Goal: Transaction & Acquisition: Purchase product/service

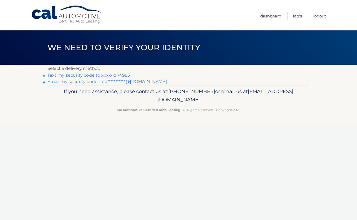
click at [76, 75] on link "Text my security code to xxx-xxx-4983" at bounding box center [88, 75] width 83 height 5
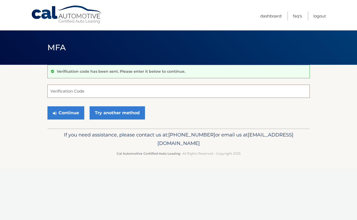
click at [137, 92] on input "Verification Code" at bounding box center [178, 91] width 262 height 13
type input "146509"
click at [66, 113] on button "Continue" at bounding box center [65, 113] width 37 height 13
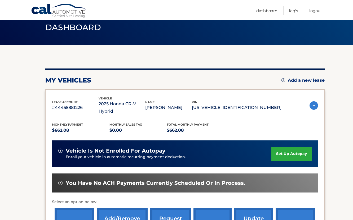
scroll to position [79, 0]
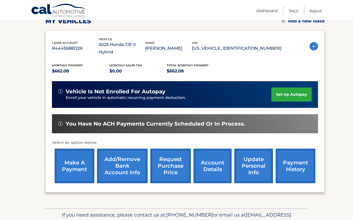
click at [63, 152] on link "make a payment" at bounding box center [75, 166] width 40 height 35
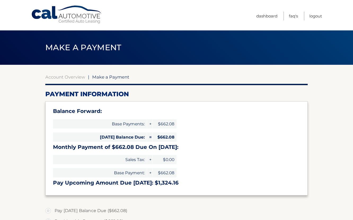
select select "ZDBjZDY3MzYtNDQ3NC00YWJlLTkzMGMtNTExZDk5OGMzZjAz"
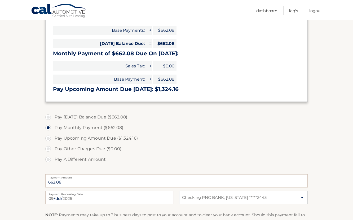
scroll to position [106, 0]
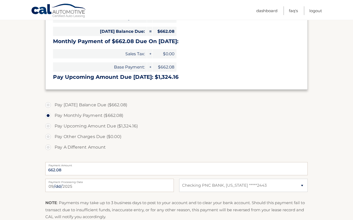
click at [48, 104] on label "Pay [DATE] Balance Due ($662.08)" at bounding box center [176, 105] width 262 height 11
click at [48, 104] on input "Pay [DATE] Balance Due ($662.08)" at bounding box center [49, 104] width 5 height 8
radio input "true"
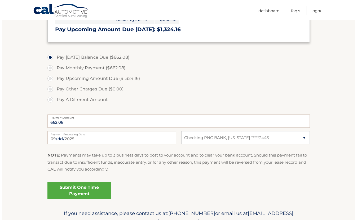
scroll to position [159, 0]
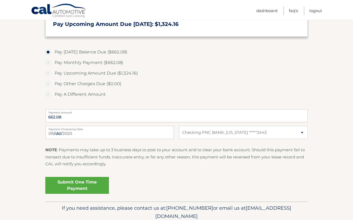
click at [59, 185] on link "Submit One Time Payment" at bounding box center [77, 185] width 64 height 17
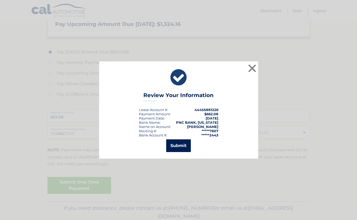
click at [185, 147] on button "Submit" at bounding box center [178, 146] width 25 height 13
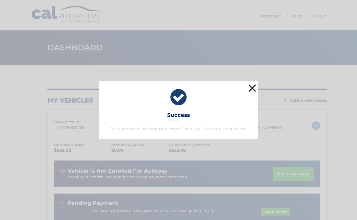
click at [257, 89] on button "×" at bounding box center [252, 88] width 11 height 11
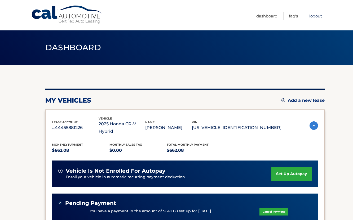
click at [315, 17] on link "Logout" at bounding box center [315, 16] width 13 height 9
